Goal: Communication & Community: Answer question/provide support

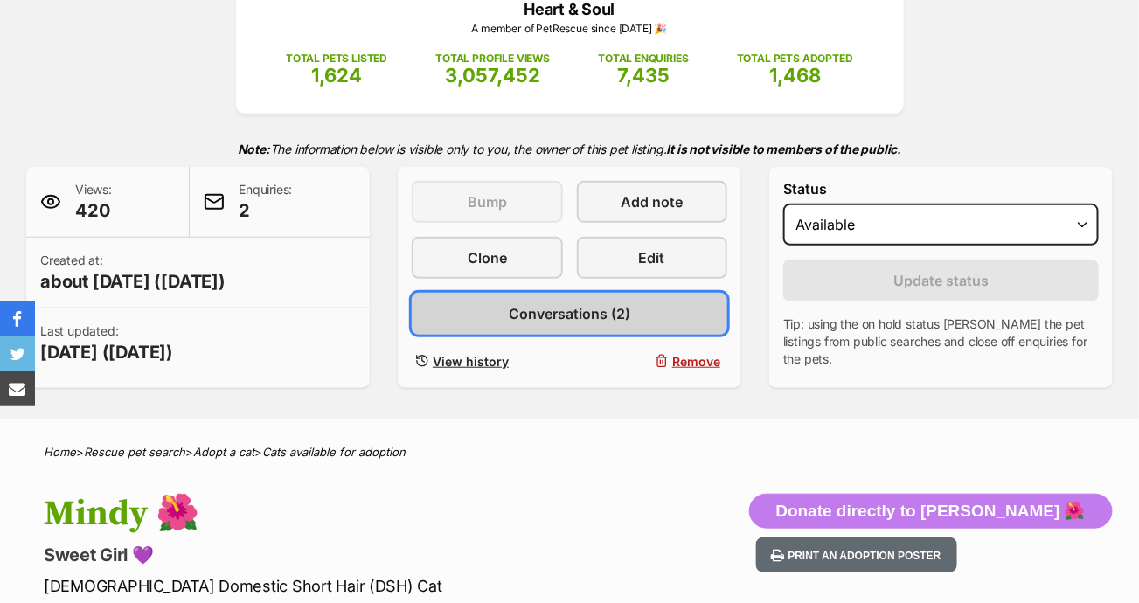
click at [553, 320] on span "Conversations (2)" at bounding box center [570, 313] width 122 height 21
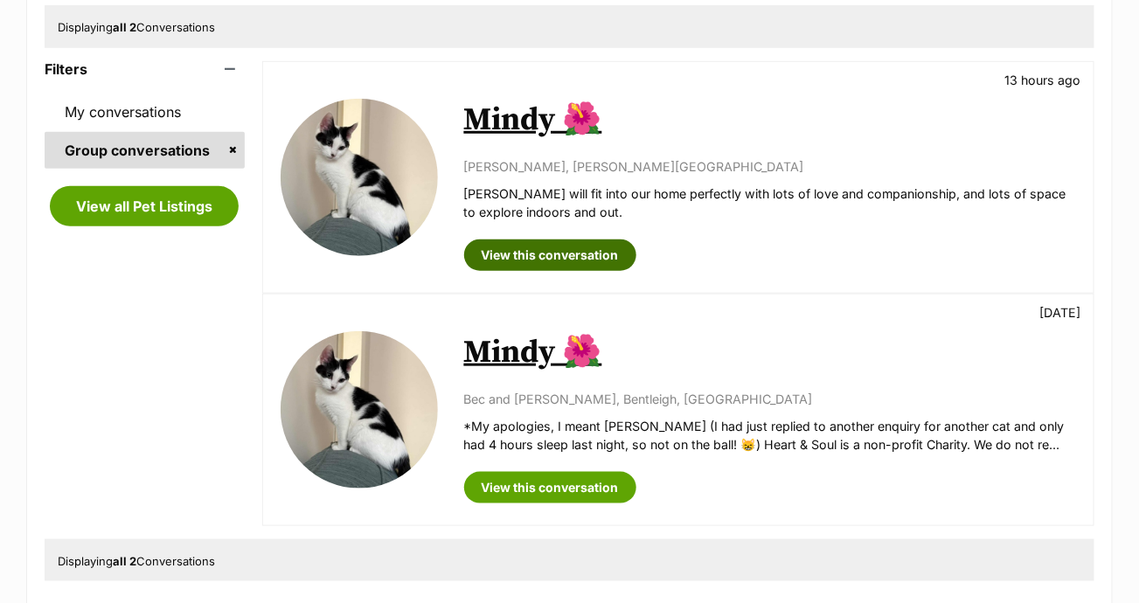
click at [560, 245] on link "View this conversation" at bounding box center [550, 255] width 172 height 31
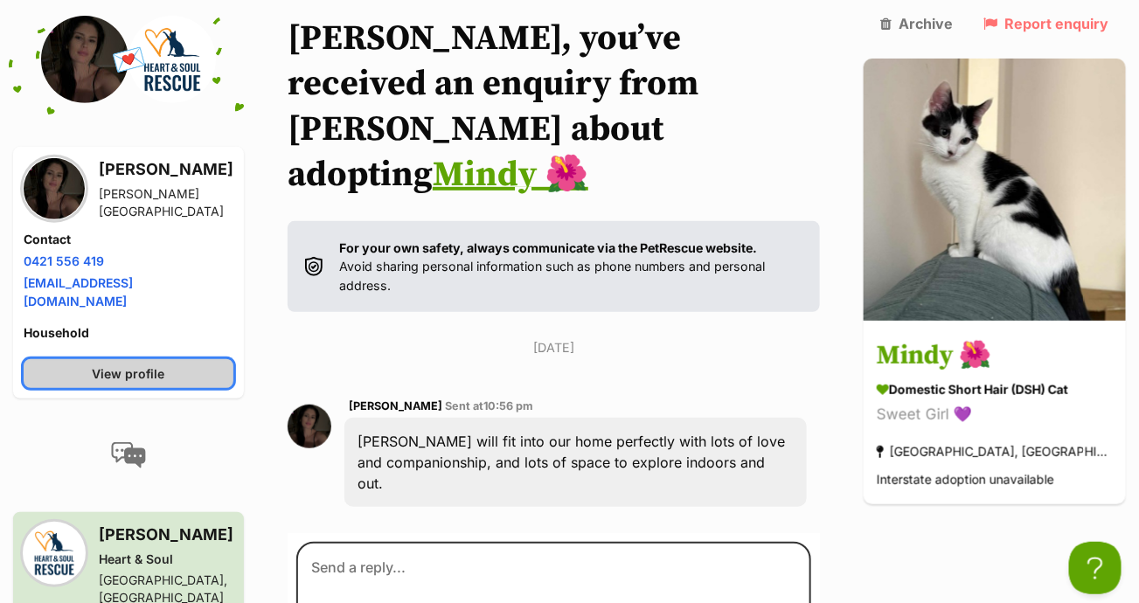
click at [230, 359] on link "View profile" at bounding box center [129, 373] width 210 height 29
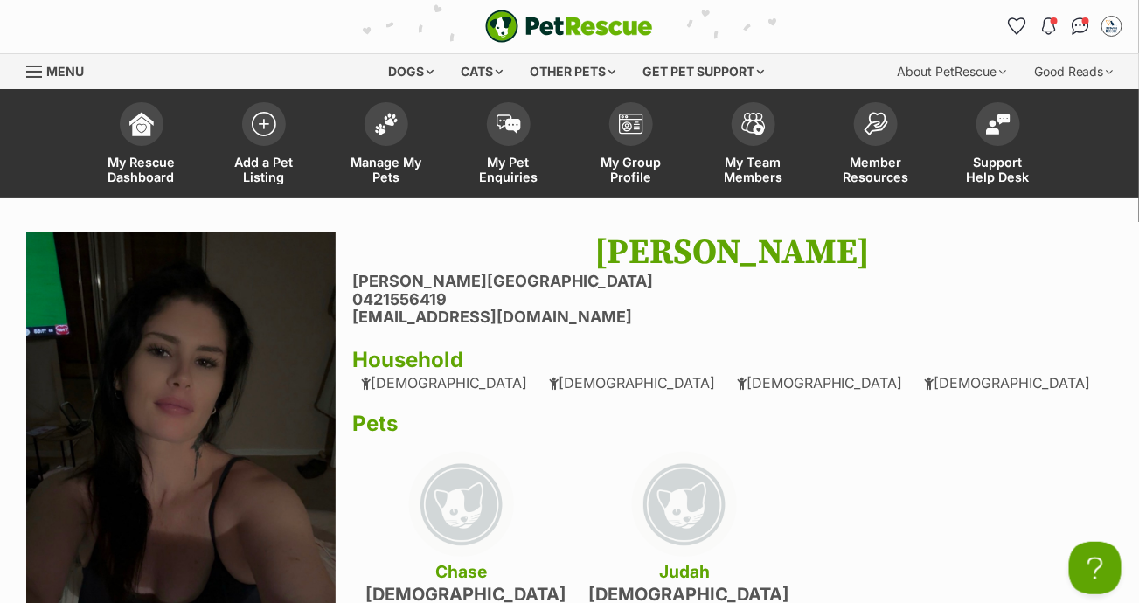
scroll to position [175, 0]
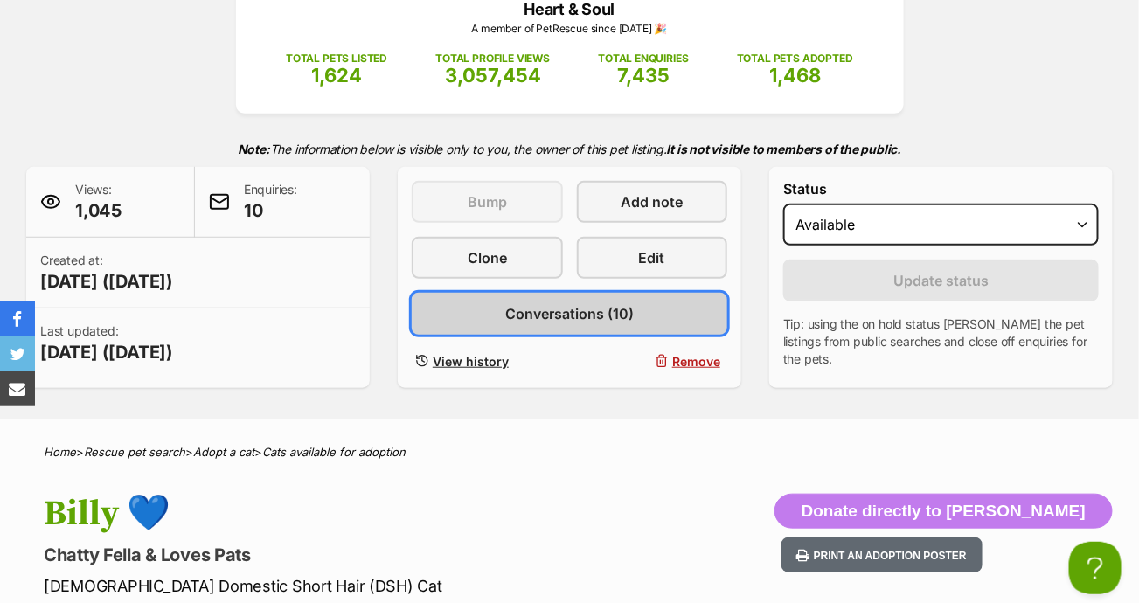
click at [602, 315] on span "Conversations (10)" at bounding box center [569, 313] width 129 height 21
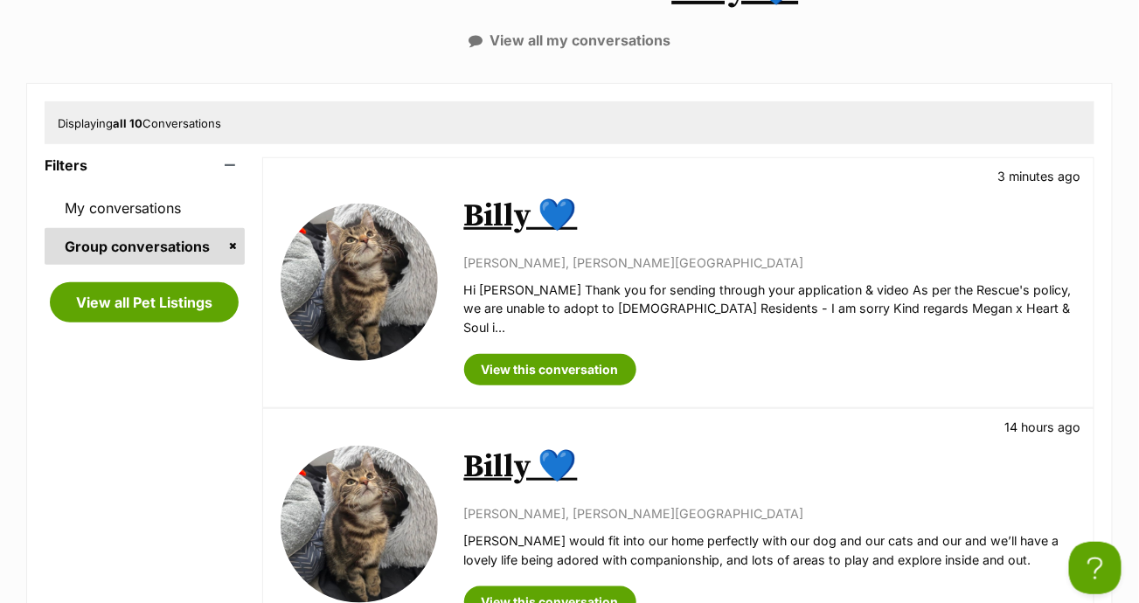
scroll to position [262, 0]
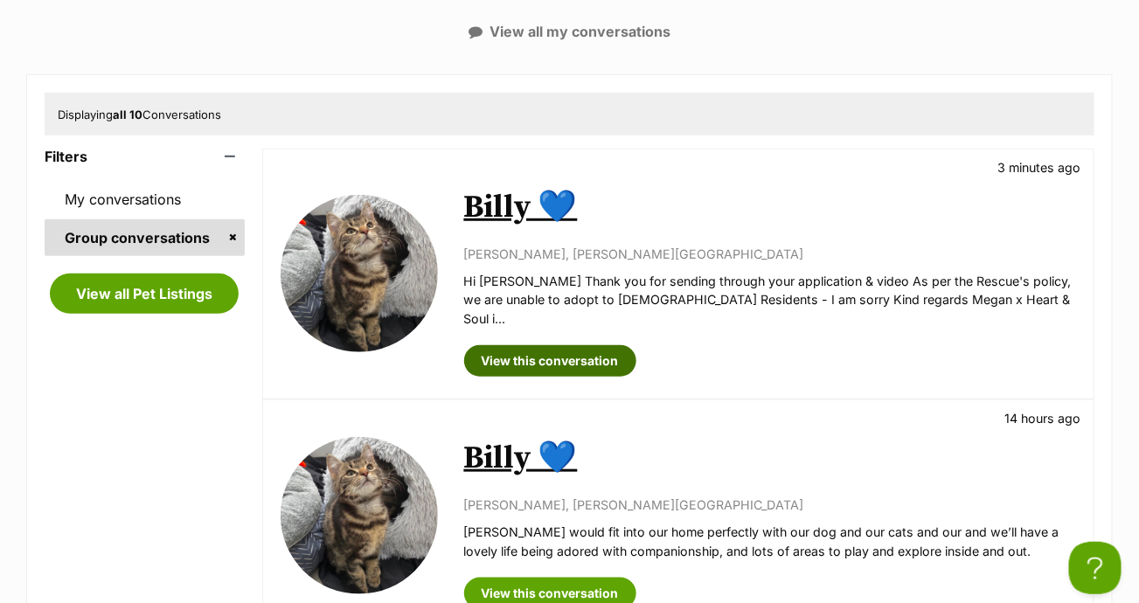
click at [550, 345] on link "View this conversation" at bounding box center [550, 360] width 172 height 31
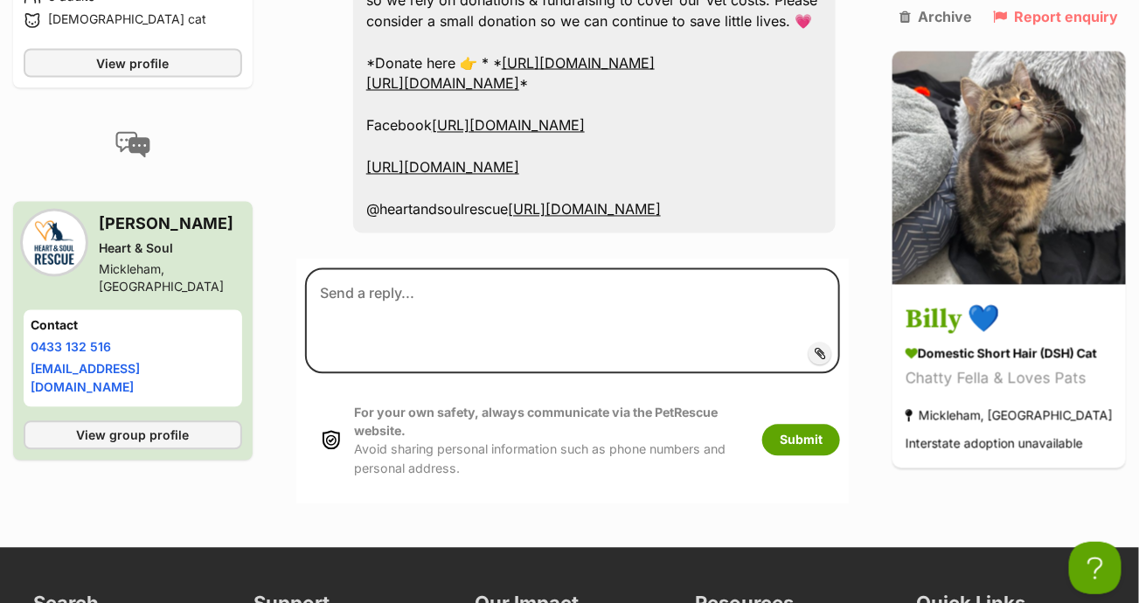
scroll to position [3143, 0]
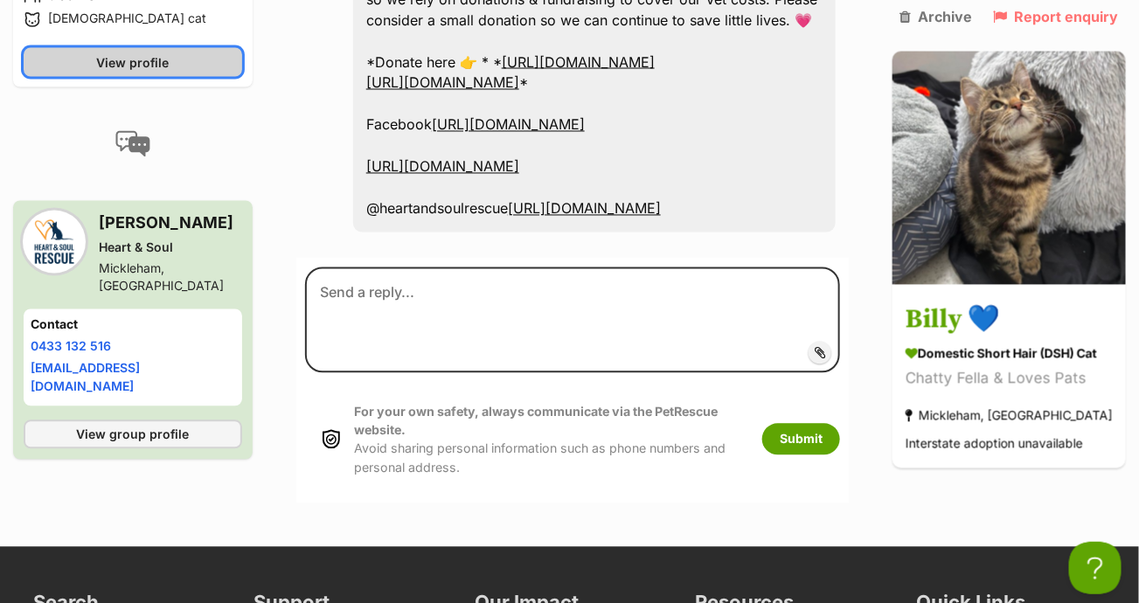
click at [198, 77] on link "View profile" at bounding box center [133, 62] width 219 height 29
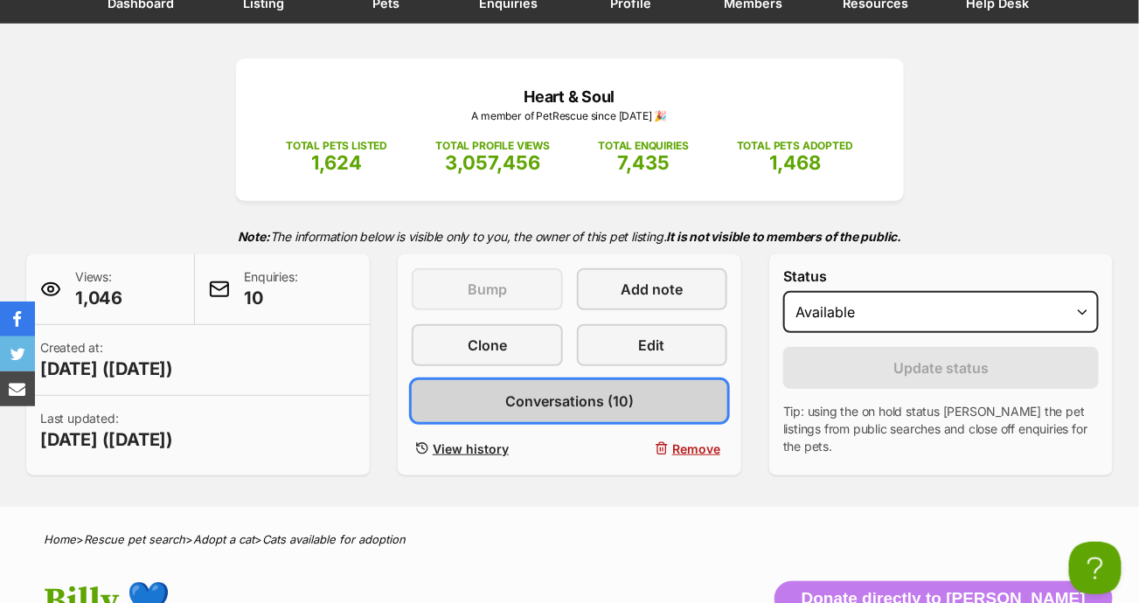
click at [586, 400] on span "Conversations (10)" at bounding box center [569, 401] width 129 height 21
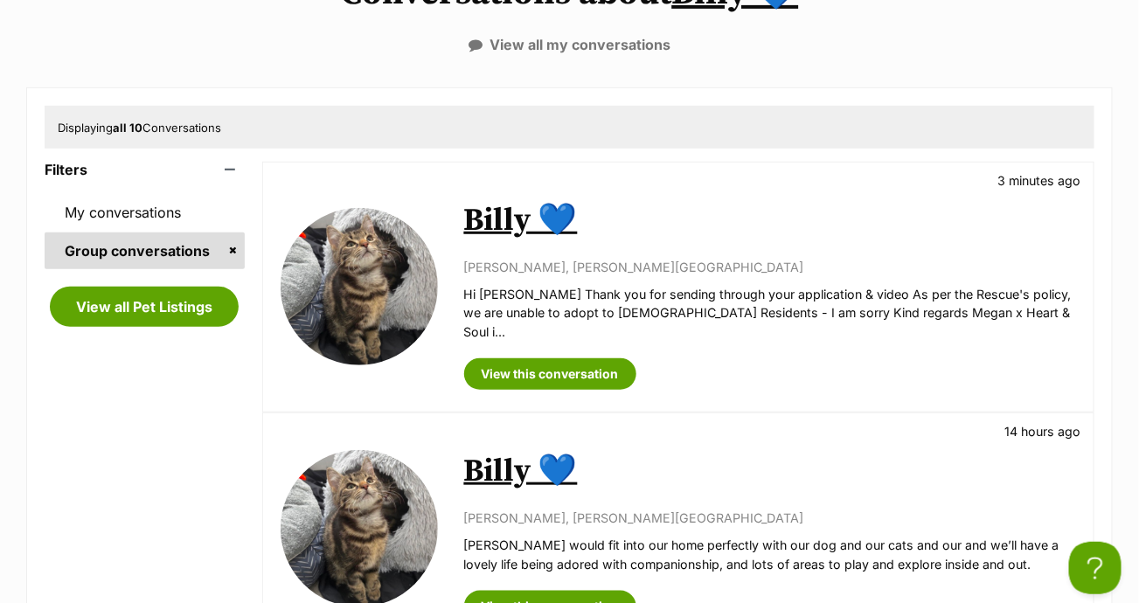
scroll to position [350, 0]
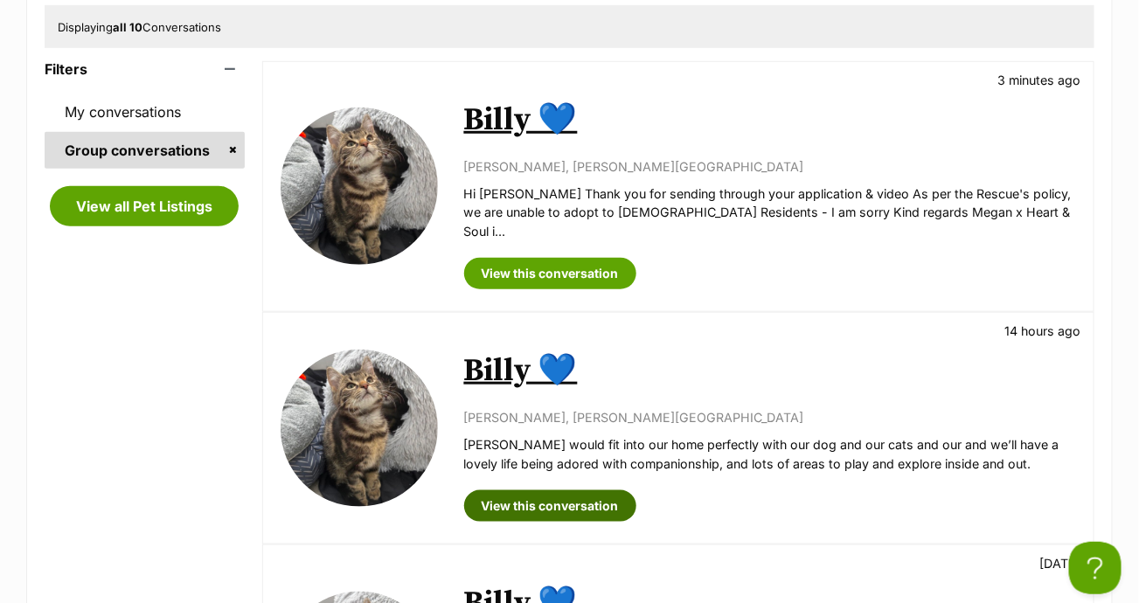
click at [538, 490] on link "View this conversation" at bounding box center [550, 505] width 172 height 31
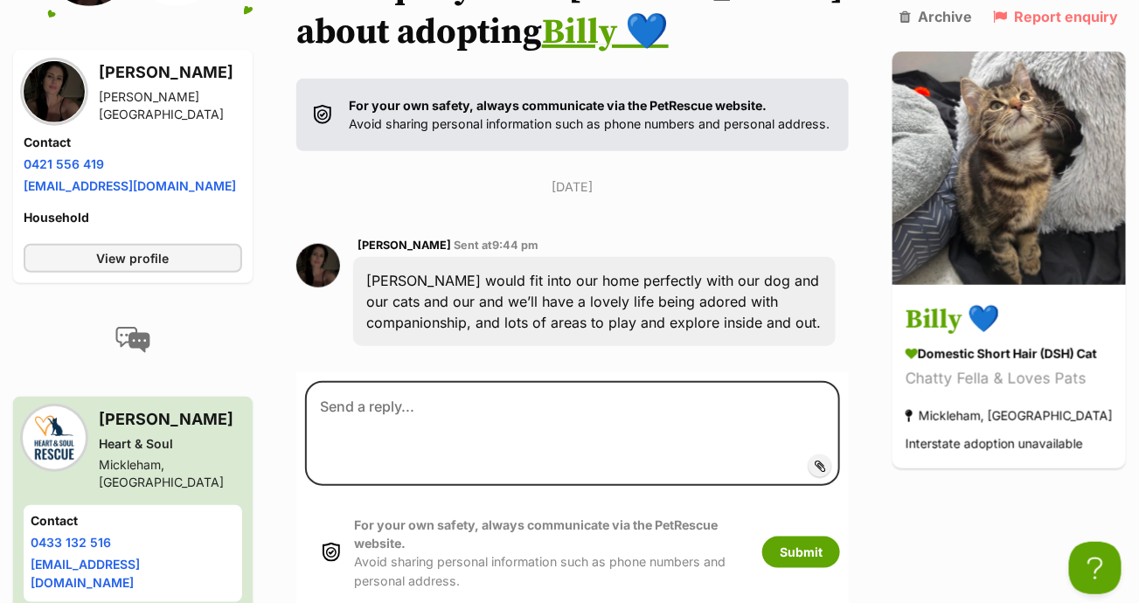
scroll to position [319, 0]
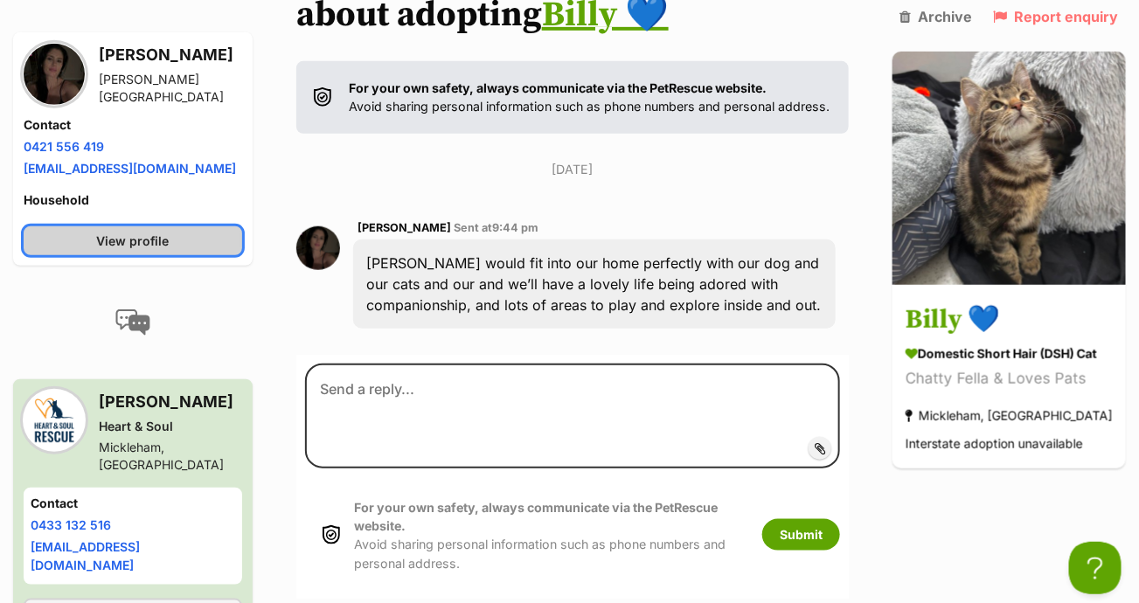
click at [168, 240] on span "View profile" at bounding box center [132, 241] width 73 height 18
